Goal: Find specific page/section: Find specific page/section

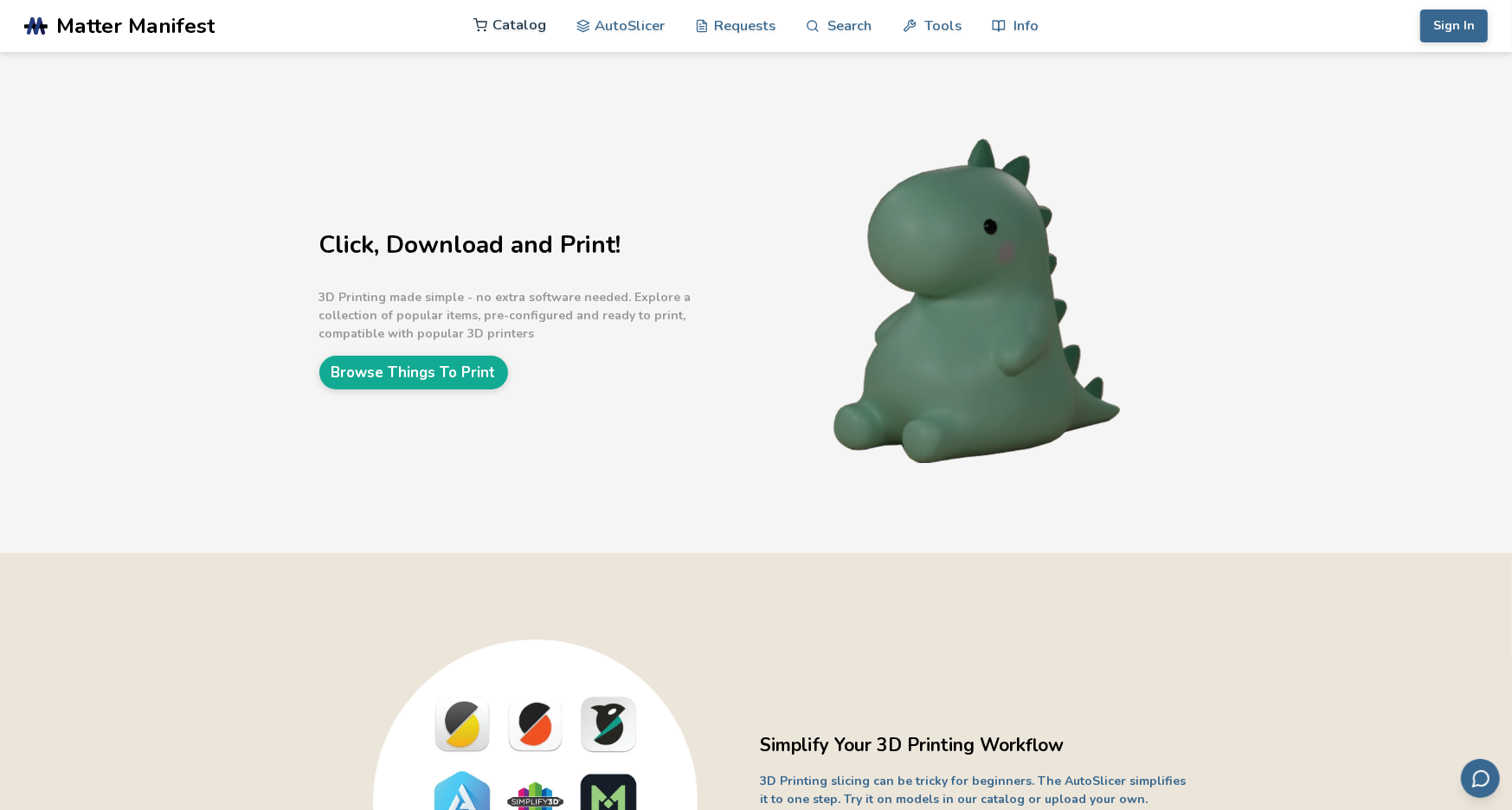
click at [506, 35] on link "Catalog" at bounding box center [509, 25] width 73 height 52
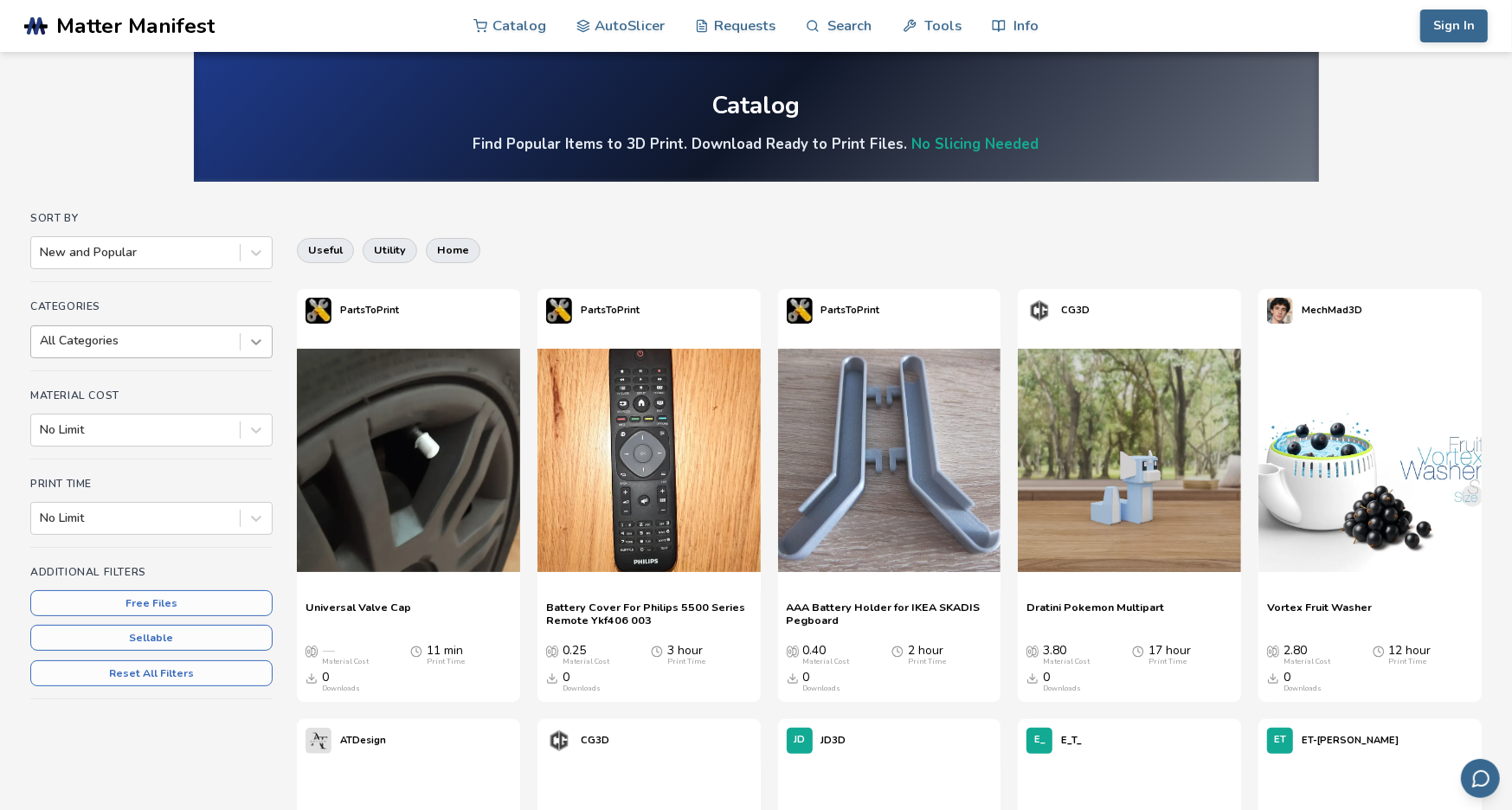
click at [252, 334] on icon at bounding box center [257, 342] width 17 height 17
click at [266, 300] on h4 "Categories" at bounding box center [152, 306] width 242 height 12
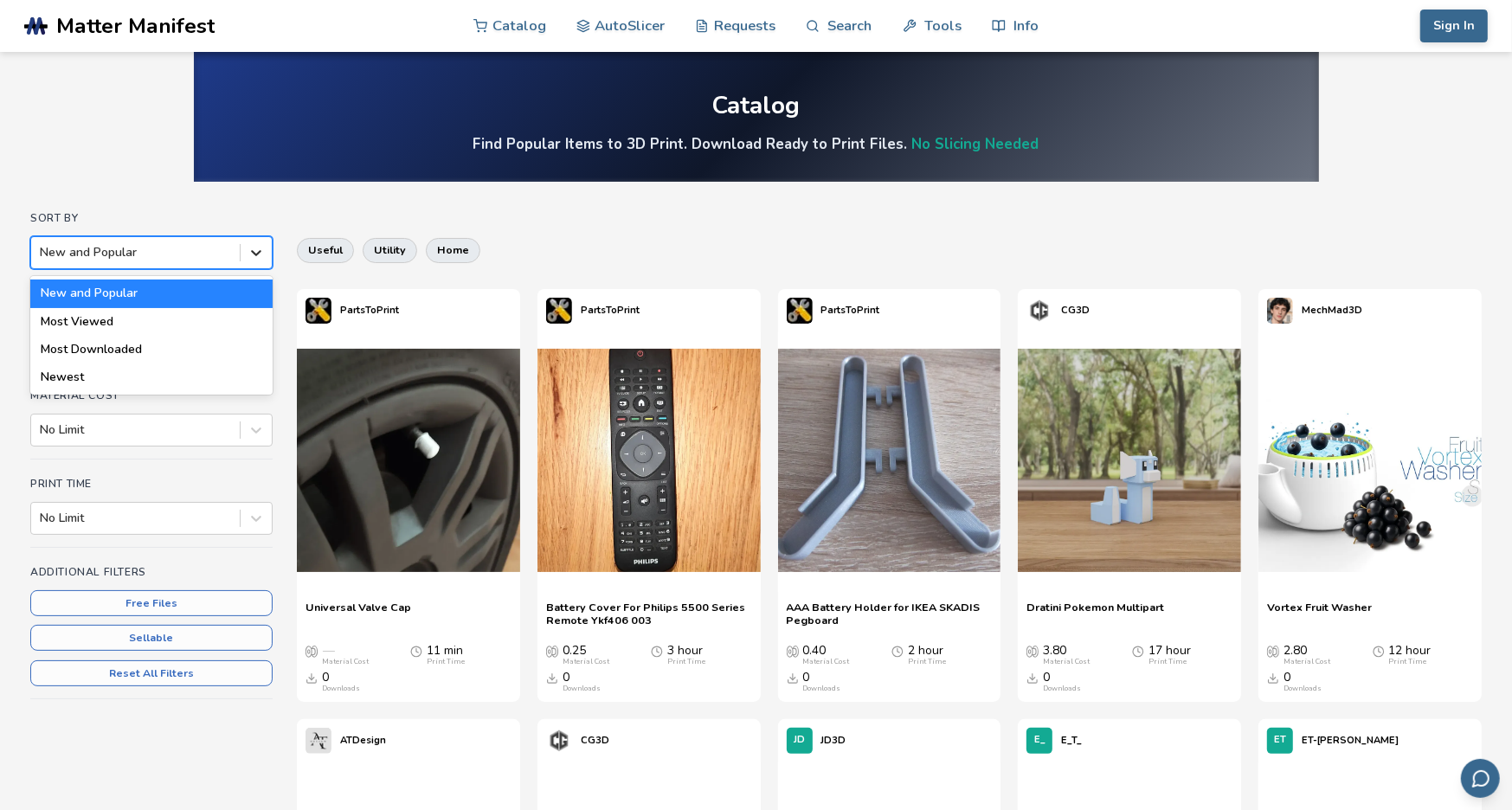
click at [250, 245] on icon at bounding box center [257, 253] width 17 height 17
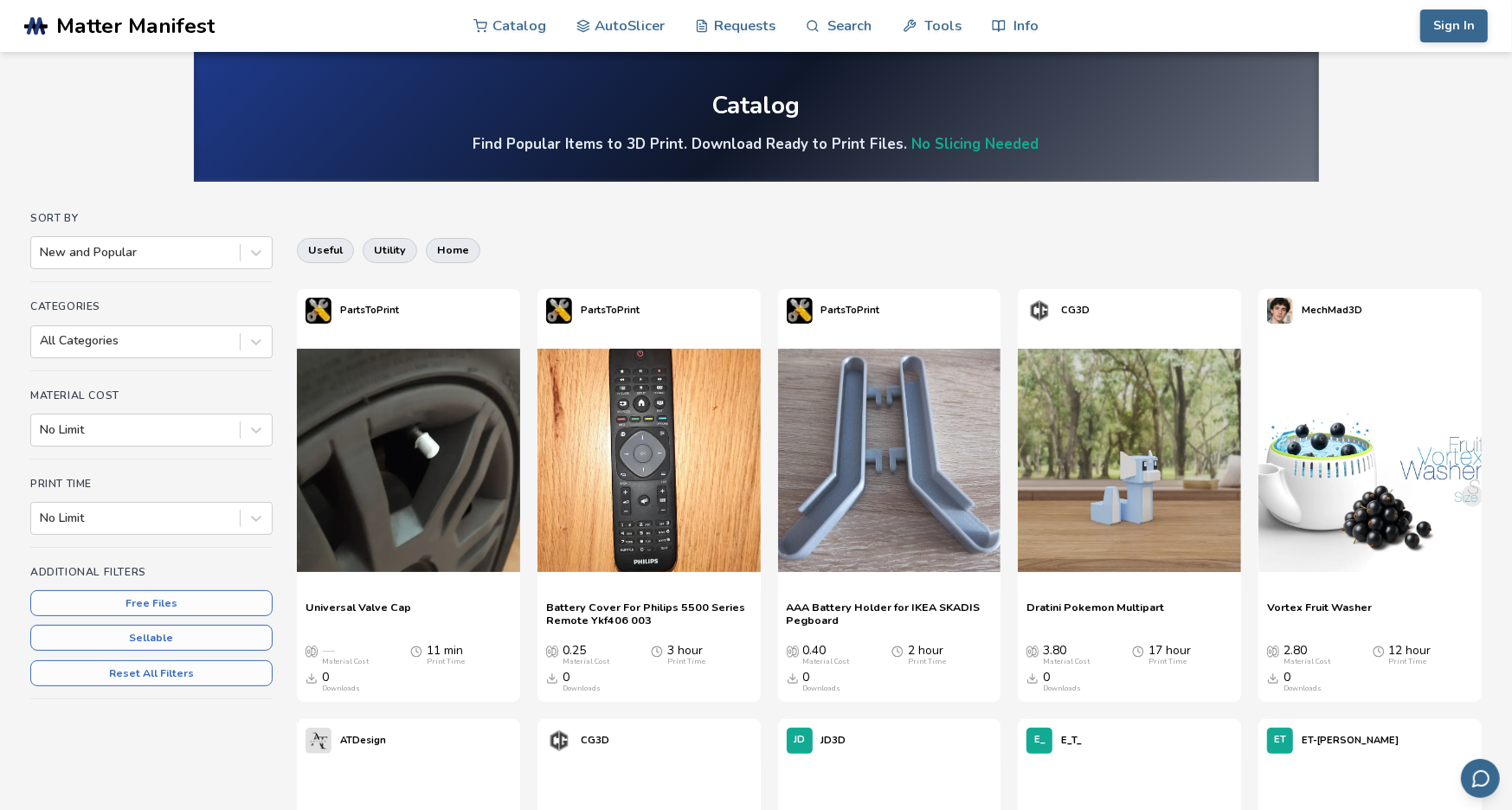
click at [268, 346] on div at bounding box center [256, 341] width 31 height 31
type input "*"
click at [213, 738] on div "Sort By New and Popular Categories All Categories Material Cost No Limit Print …" at bounding box center [152, 483] width 242 height 542
click at [193, 680] on button "Reset All Filters" at bounding box center [152, 673] width 242 height 26
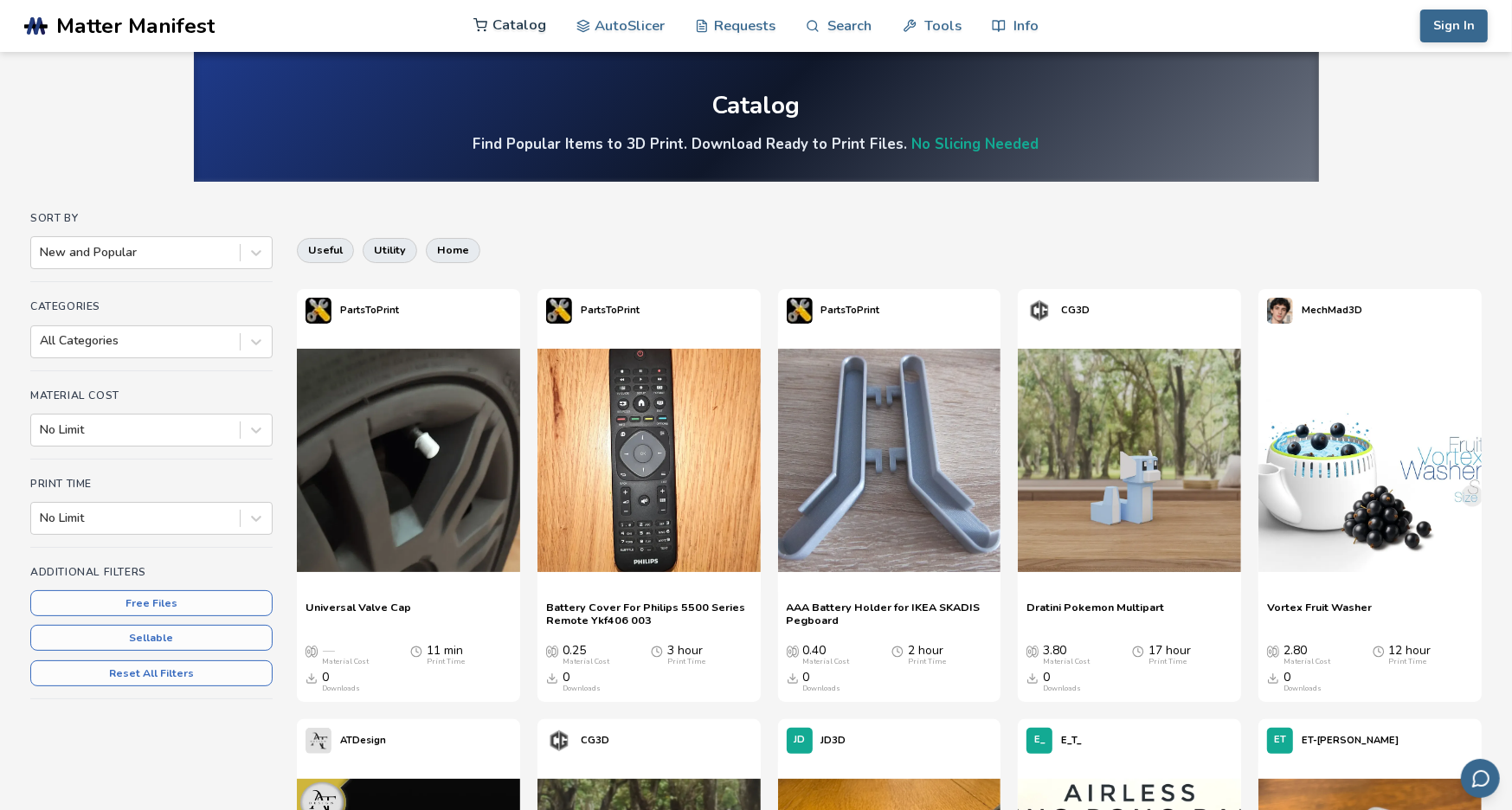
click at [524, 26] on link "Catalog" at bounding box center [509, 25] width 73 height 52
